Goal: Communication & Community: Participate in discussion

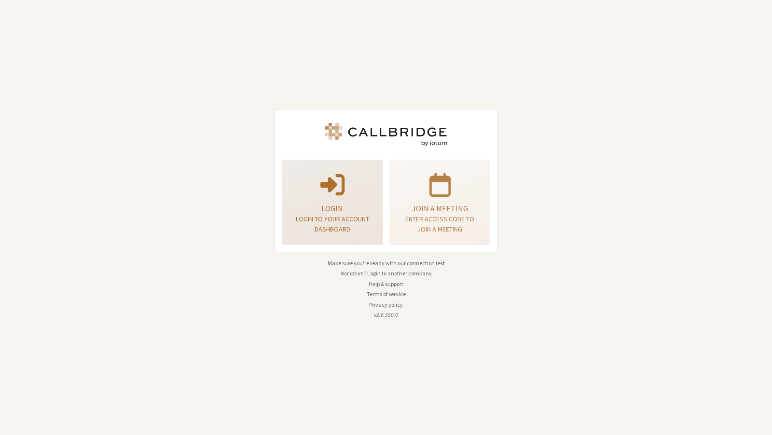
click at [318, 199] on div "Login Login to your account dashboard" at bounding box center [332, 203] width 90 height 78
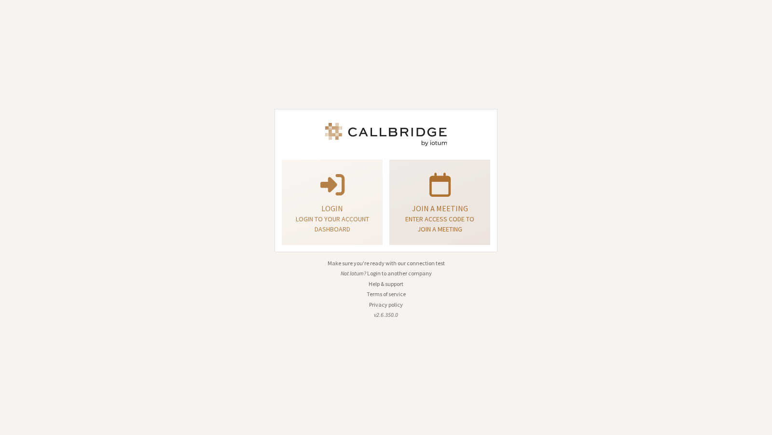
click at [416, 176] on p at bounding box center [439, 183] width 77 height 27
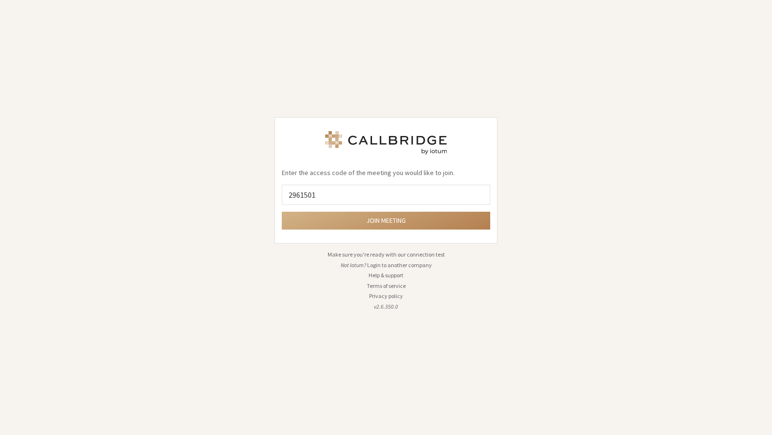
type input "2961501"
click at [282, 212] on button "Join meeting" at bounding box center [386, 221] width 208 height 18
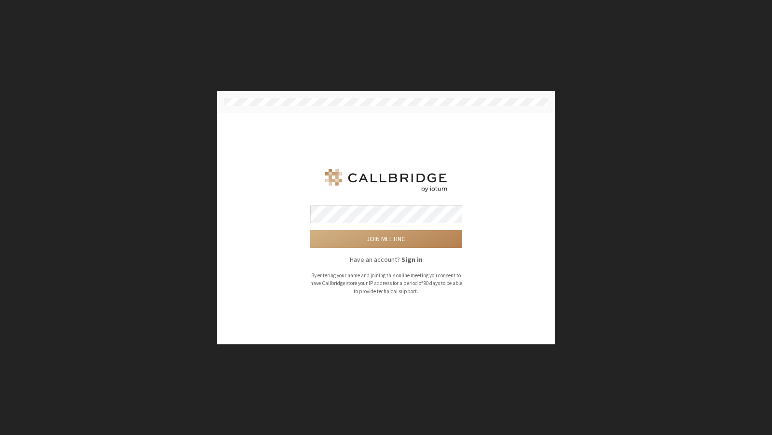
click at [310, 230] on button "Join meeting" at bounding box center [386, 239] width 152 height 18
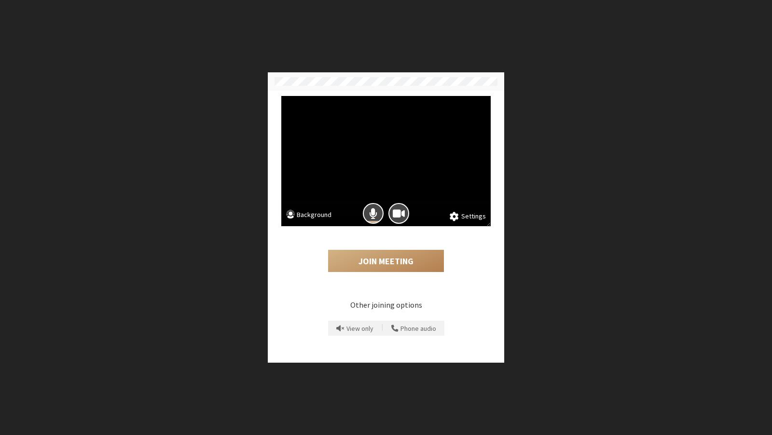
click at [374, 225] on div at bounding box center [373, 214] width 26 height 26
click at [374, 224] on div at bounding box center [373, 214] width 26 height 26
click at [375, 214] on span "Mic is on" at bounding box center [373, 213] width 8 height 13
click at [379, 243] on div "Join Meeting" at bounding box center [385, 252] width 209 height 53
click at [375, 261] on button "Join Meeting" at bounding box center [386, 261] width 116 height 22
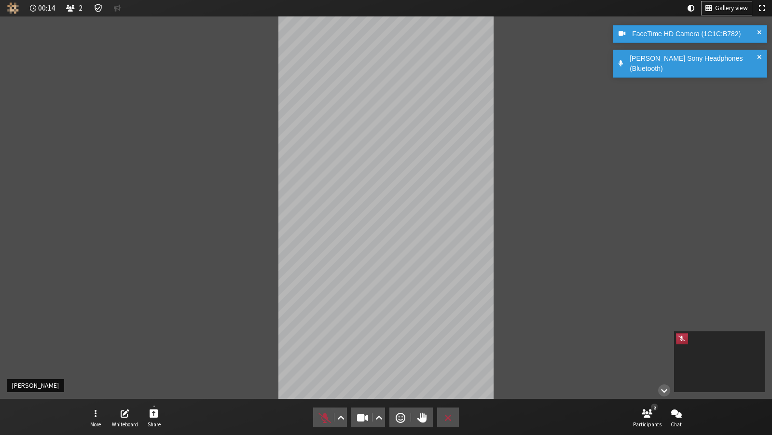
click at [757, 55] on span at bounding box center [759, 64] width 4 height 20
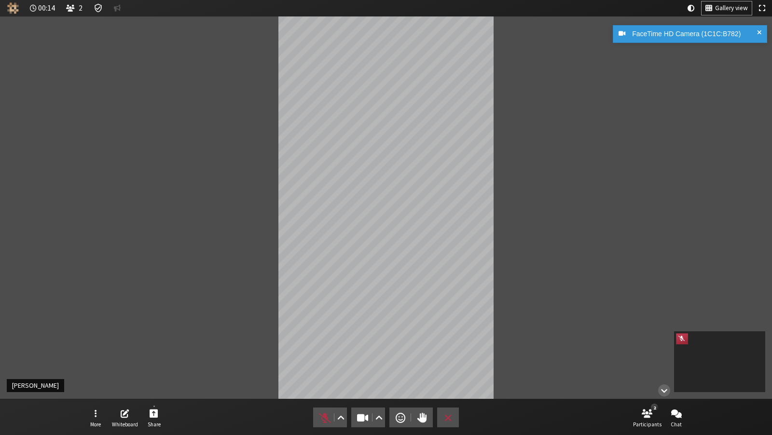
click at [757, 29] on span at bounding box center [759, 34] width 4 height 10
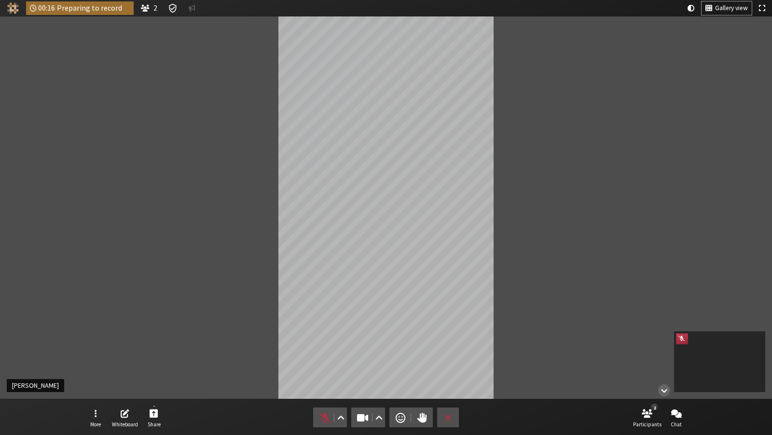
click at [168, 413] on nav "More Whiteboard Share Audio Video Send a reaction Raise hand Leave 2 Participan…" at bounding box center [386, 417] width 608 height 36
click at [149, 418] on button "Share" at bounding box center [153, 418] width 27 height 26
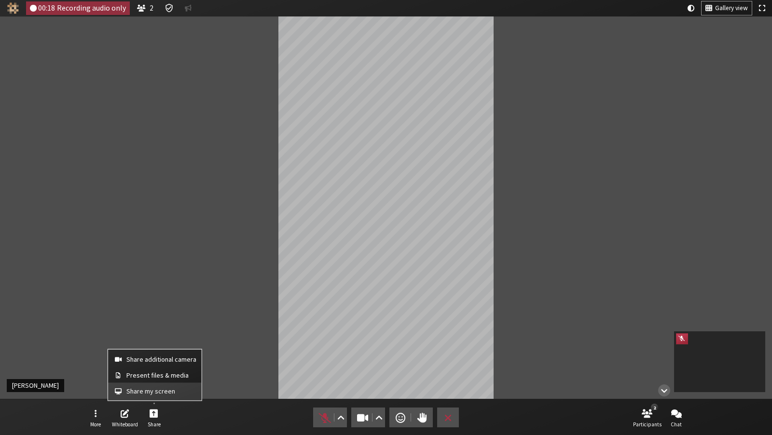
click at [155, 388] on span "Share my screen" at bounding box center [161, 391] width 70 height 7
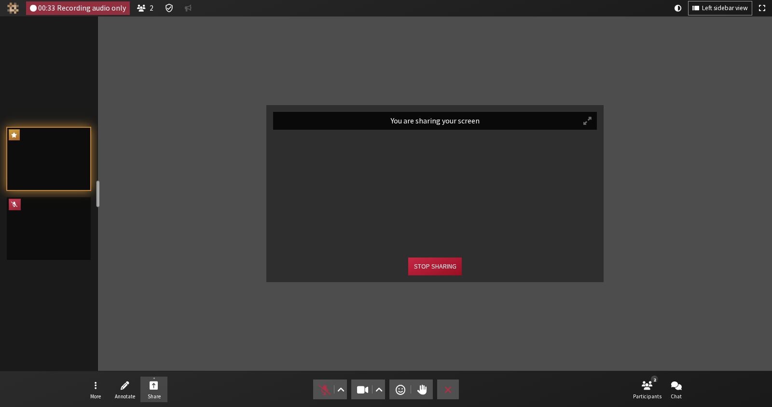
click at [420, 269] on button "Stop sharing" at bounding box center [434, 267] width 53 height 18
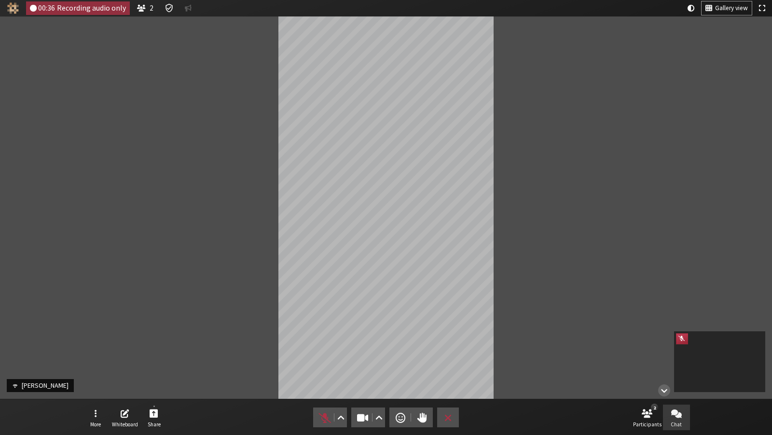
click at [683, 416] on button "Chat" at bounding box center [676, 418] width 27 height 26
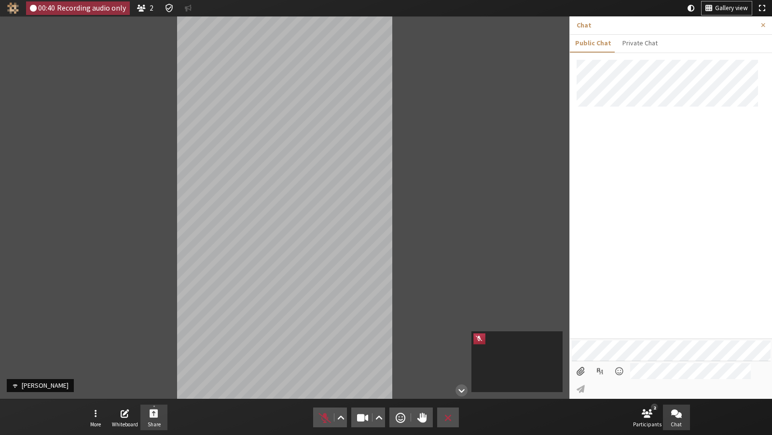
click at [156, 414] on span "Start sharing" at bounding box center [154, 413] width 9 height 11
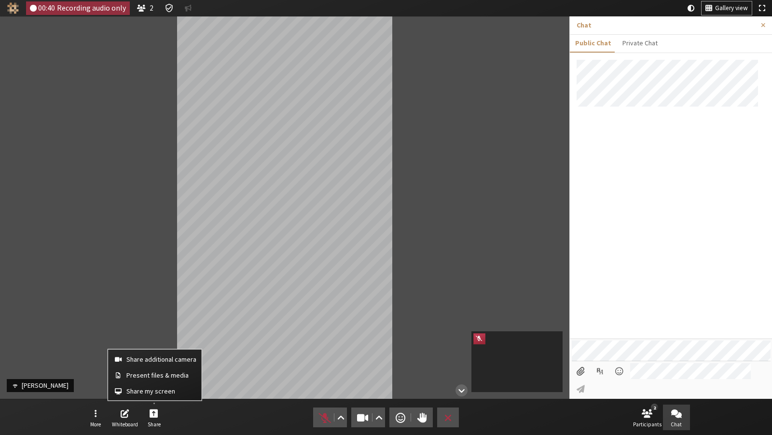
click at [66, 351] on div "Participant" at bounding box center [284, 207] width 569 height 382
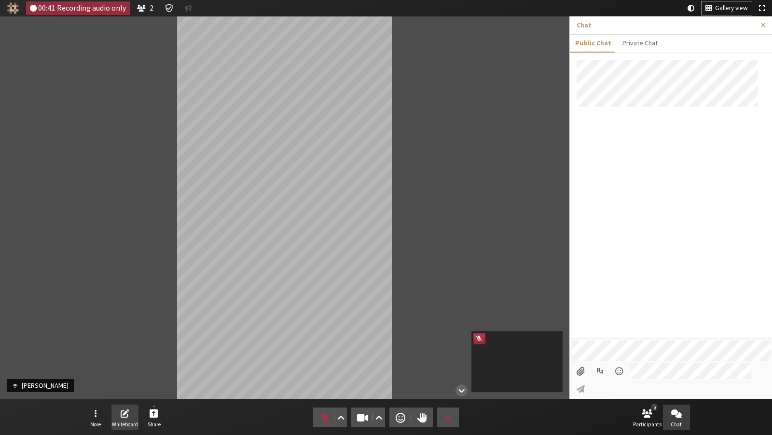
click at [122, 413] on span "Open shared whiteboard" at bounding box center [125, 413] width 9 height 11
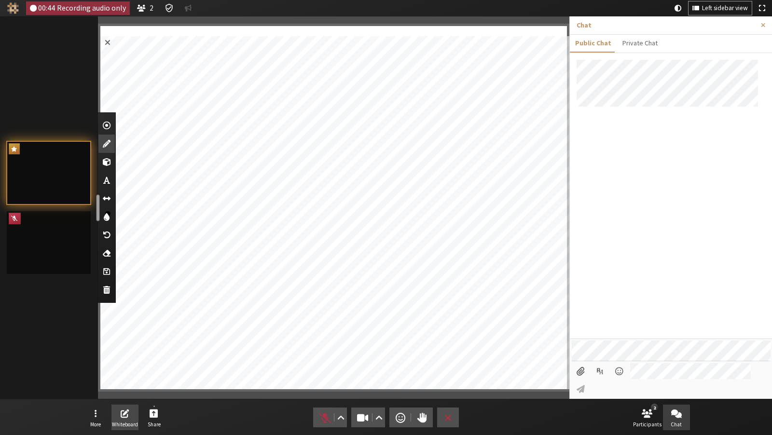
click at [413, 16] on div "00:44 Recording audio only 2 Left sidebar view More Whiteboard Share Audio Vide…" at bounding box center [386, 207] width 772 height 382
click at [108, 41] on span "Exit whiteboard" at bounding box center [107, 41] width 14 height 17
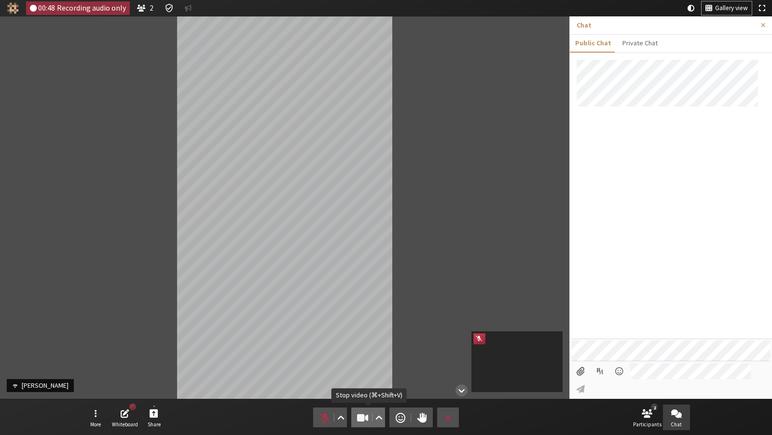
click at [355, 415] on button "Video" at bounding box center [368, 418] width 34 height 20
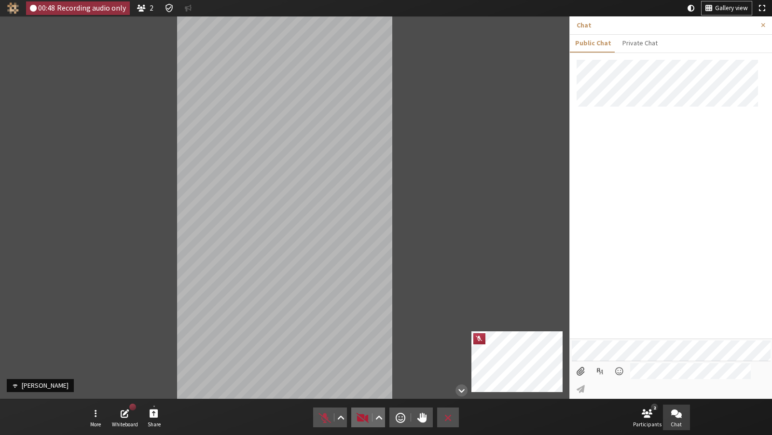
click at [359, 416] on span "Start video (⌘+Shift+V)" at bounding box center [363, 418] width 14 height 14
drag, startPoint x: 323, startPoint y: 417, endPoint x: 354, endPoint y: 417, distance: 30.4
click at [323, 417] on span "Unmute (⌘+Shift+A)" at bounding box center [325, 418] width 14 height 14
click at [391, 415] on button "Send a reaction" at bounding box center [400, 418] width 22 height 20
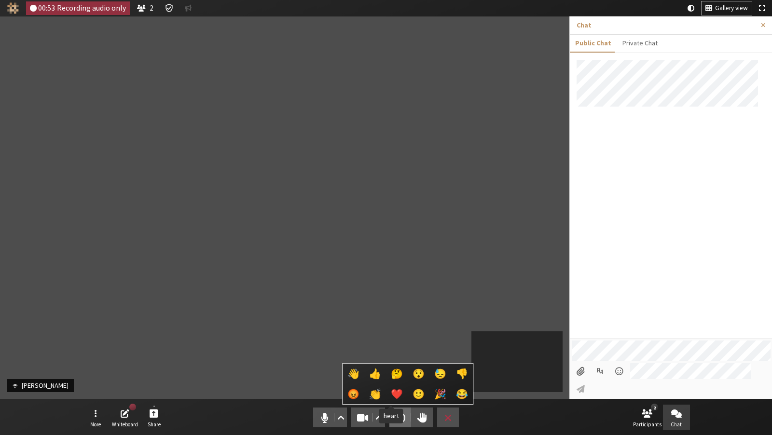
click at [396, 381] on button "🤔" at bounding box center [397, 374] width 22 height 20
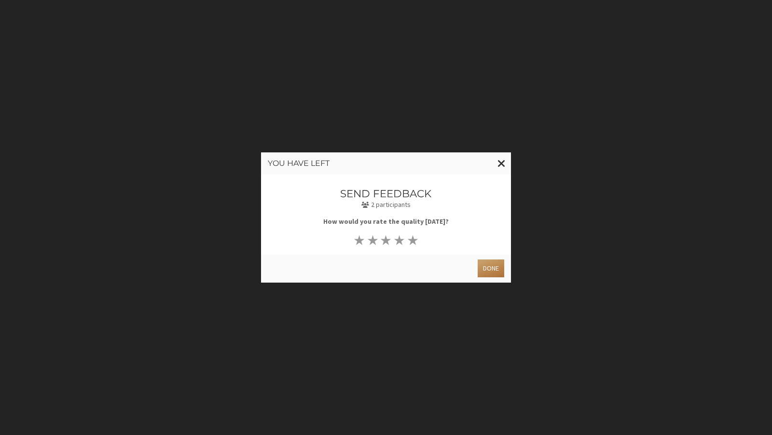
click at [491, 270] on button "Done" at bounding box center [490, 268] width 27 height 18
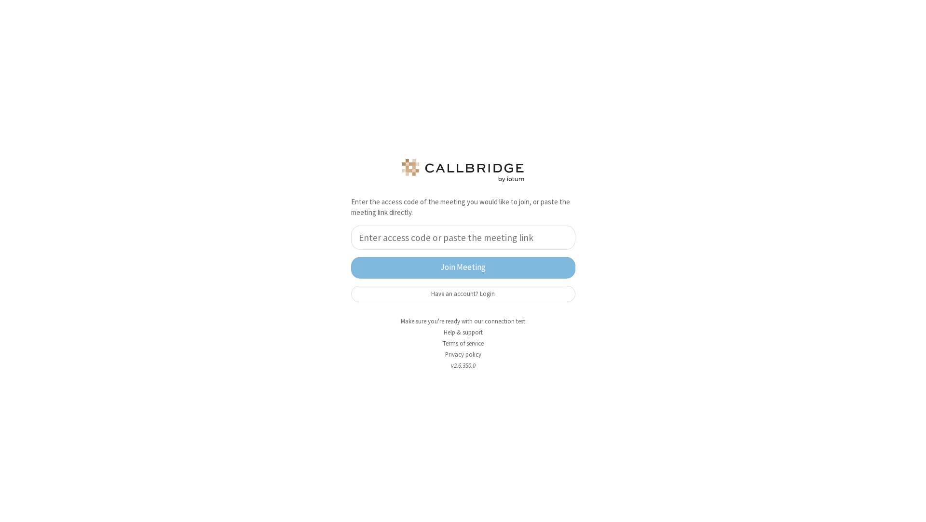
click at [819, 152] on div "Enter the access code of the meeting you would like to join, or paste the meeti…" at bounding box center [463, 261] width 926 height 522
click at [813, 147] on div "Enter the access code of the meeting you would like to join, or paste the meeti…" at bounding box center [463, 261] width 926 height 522
click at [476, 235] on input "tel" at bounding box center [463, 238] width 224 height 24
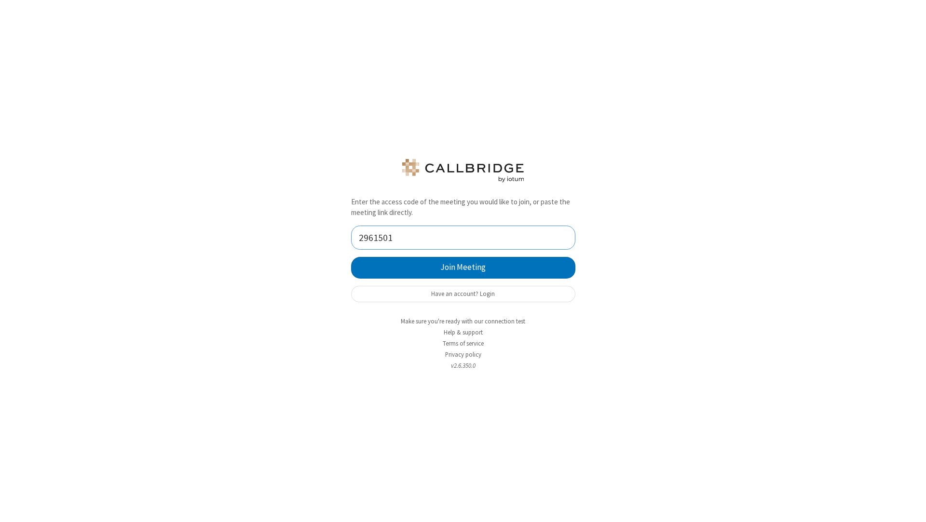
type input "2961501"
click at [351, 257] on button "Join Meeting" at bounding box center [463, 268] width 224 height 22
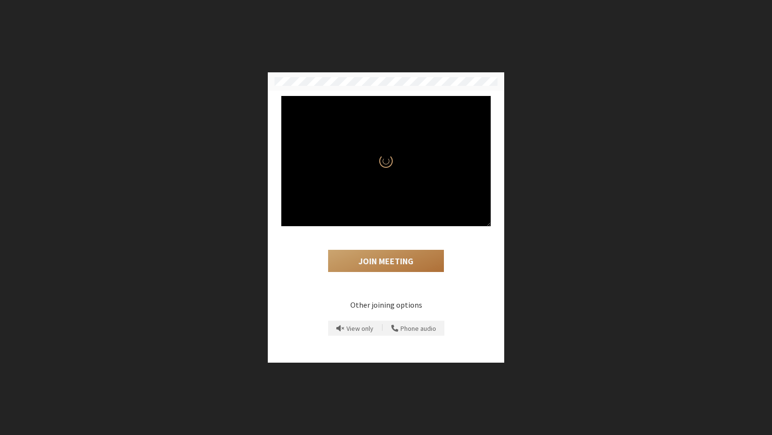
click at [397, 264] on button "Join Meeting" at bounding box center [386, 261] width 116 height 22
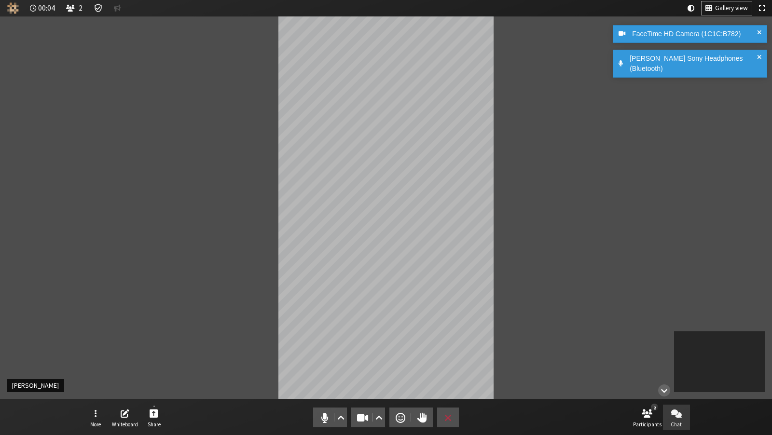
click at [671, 408] on span "Open chat" at bounding box center [676, 413] width 11 height 11
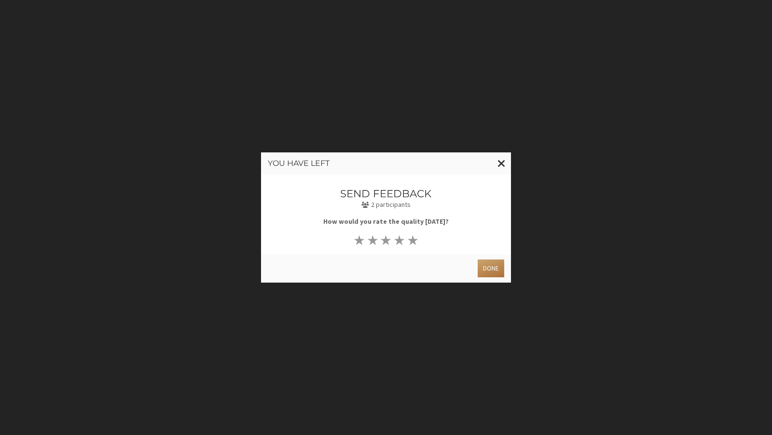
click at [491, 272] on button "Done" at bounding box center [490, 268] width 27 height 18
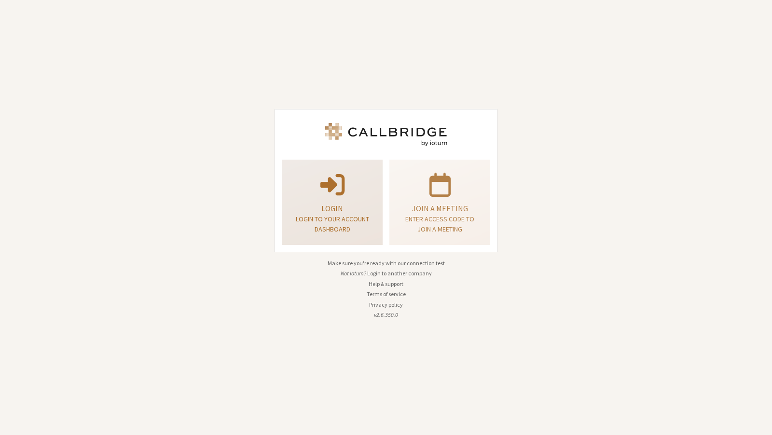
click at [345, 191] on p at bounding box center [332, 183] width 77 height 27
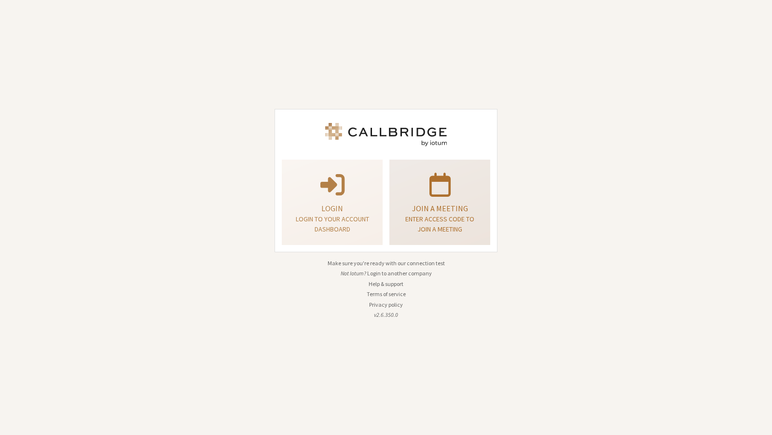
click at [406, 203] on p "Join a meeting" at bounding box center [439, 209] width 77 height 12
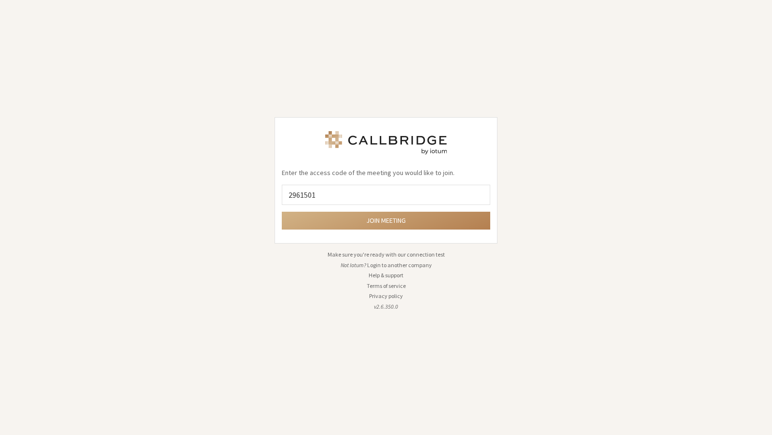
type input "2961501"
click at [282, 212] on button "Join meeting" at bounding box center [386, 221] width 208 height 18
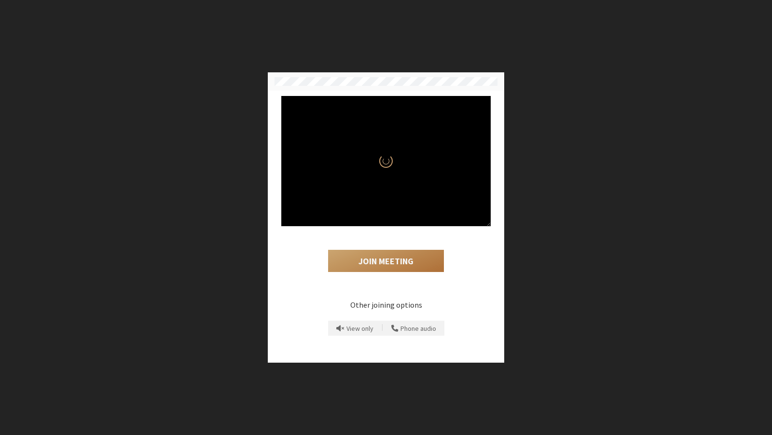
click at [406, 253] on button "Join Meeting" at bounding box center [386, 261] width 116 height 22
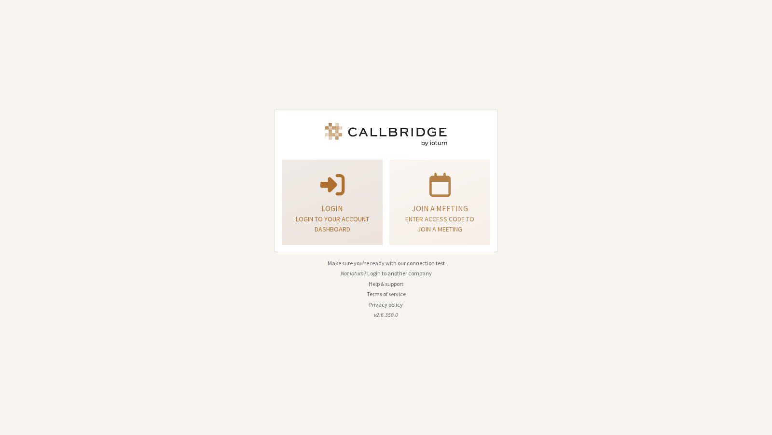
click at [318, 188] on p at bounding box center [332, 183] width 77 height 27
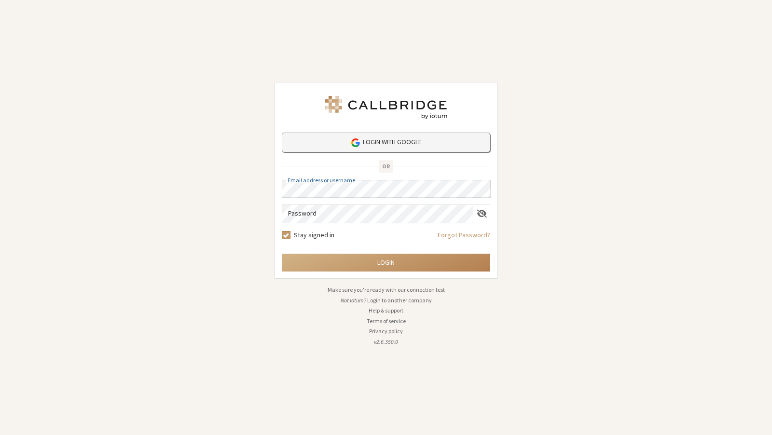
click at [361, 148] on link "Login with Google" at bounding box center [386, 143] width 208 height 20
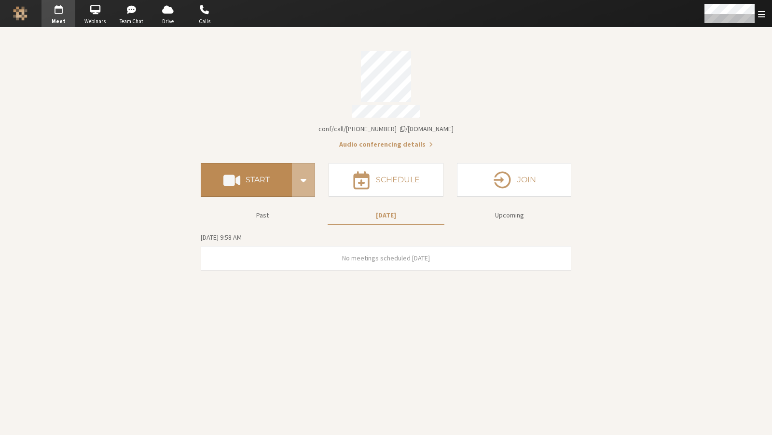
click at [266, 183] on button "Start" at bounding box center [246, 180] width 91 height 34
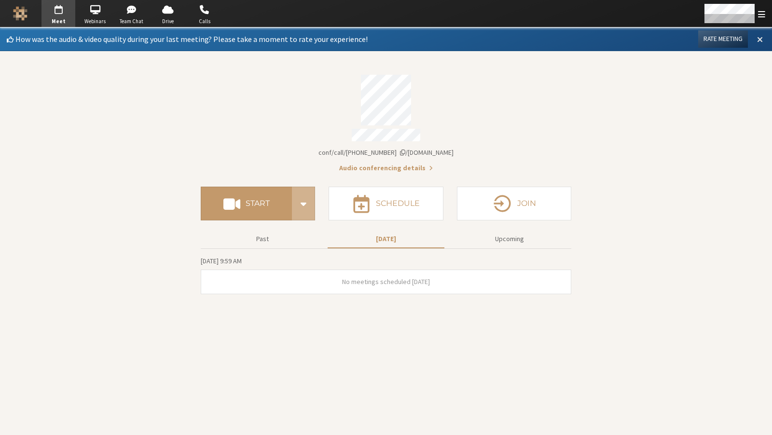
click at [762, 41] on span at bounding box center [760, 39] width 6 height 9
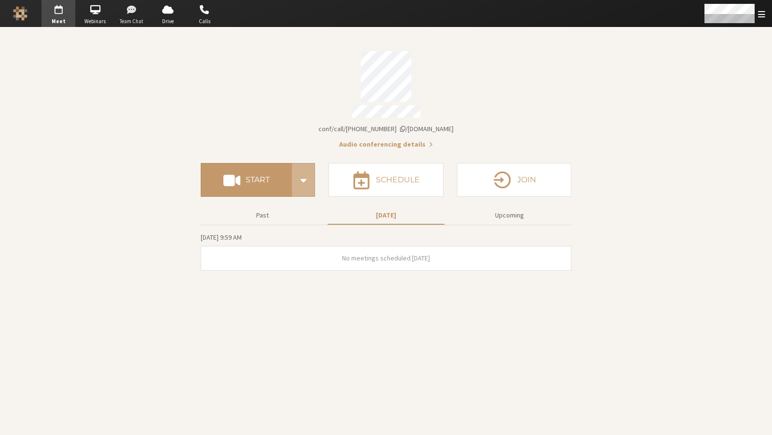
click at [128, 18] on span "Team Chat" at bounding box center [132, 21] width 34 height 8
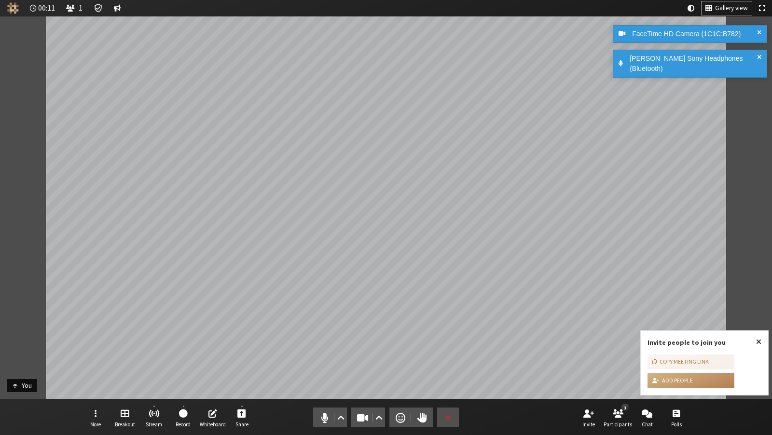
click at [762, 343] on button "Close popover" at bounding box center [758, 342] width 19 height 22
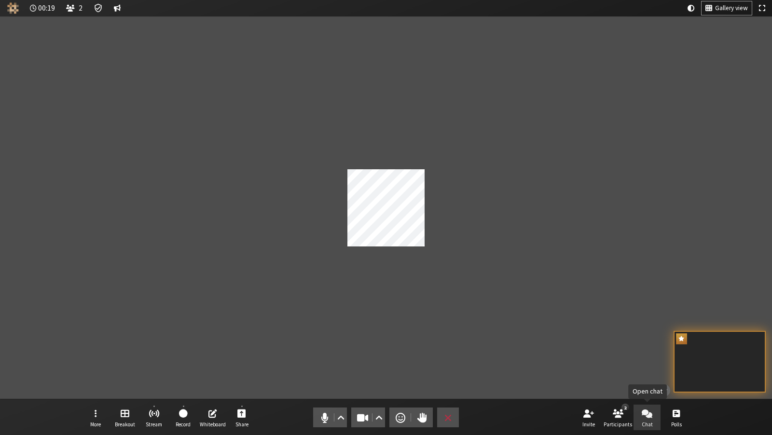
click at [648, 412] on span "Open chat" at bounding box center [646, 413] width 11 height 11
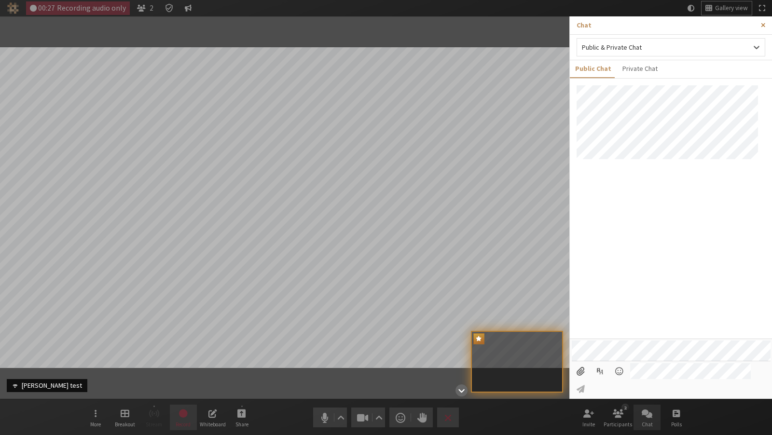
click at [764, 24] on span "Close sidebar" at bounding box center [763, 25] width 4 height 7
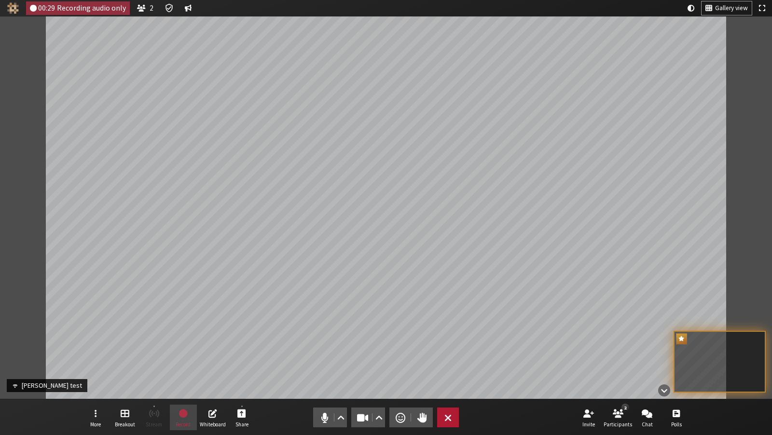
click at [446, 419] on span "End or leave meeting" at bounding box center [447, 418] width 7 height 14
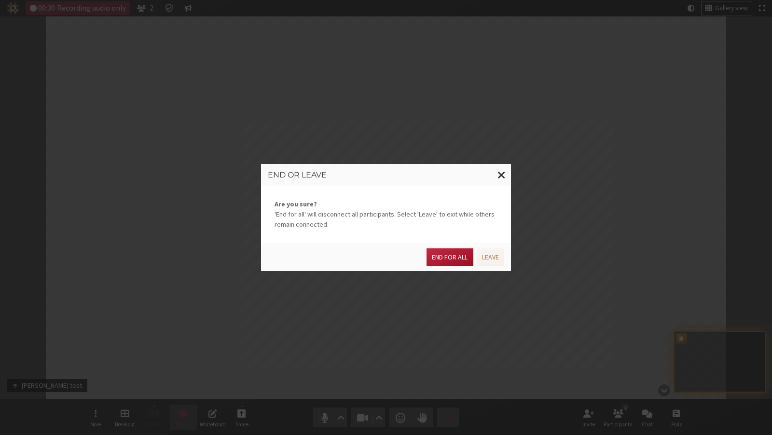
click at [437, 256] on button "End for all" at bounding box center [449, 257] width 46 height 18
